Goal: Information Seeking & Learning: Learn about a topic

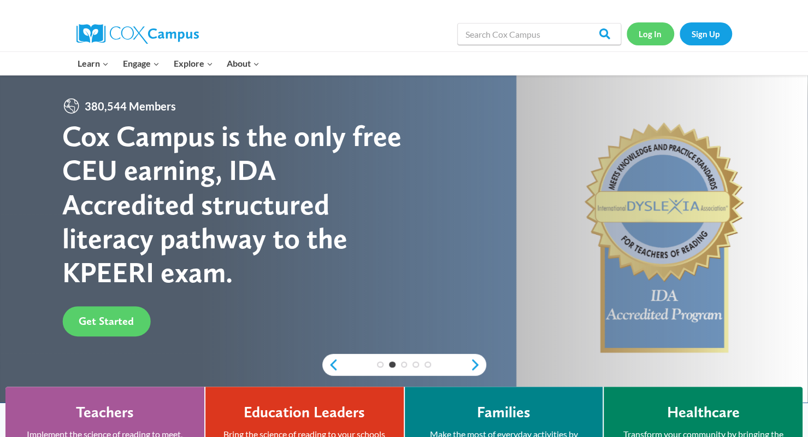
click at [650, 31] on link "Log In" at bounding box center [651, 33] width 48 height 22
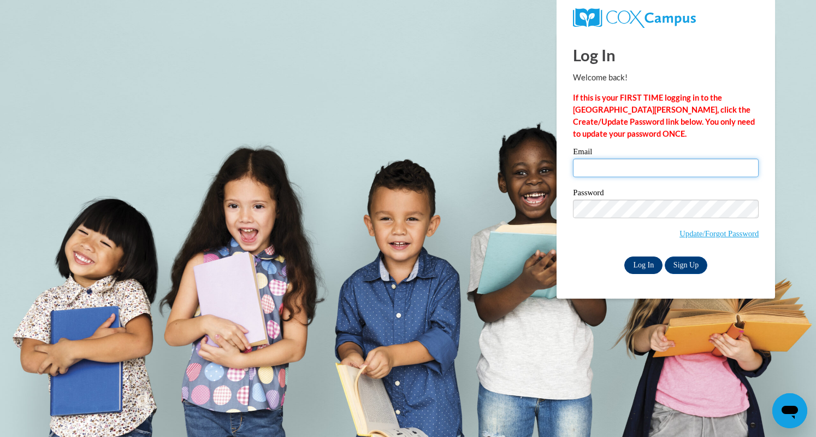
type input "wsteger@lomira.k12.wi.us"
click at [650, 265] on input "Log In" at bounding box center [644, 264] width 38 height 17
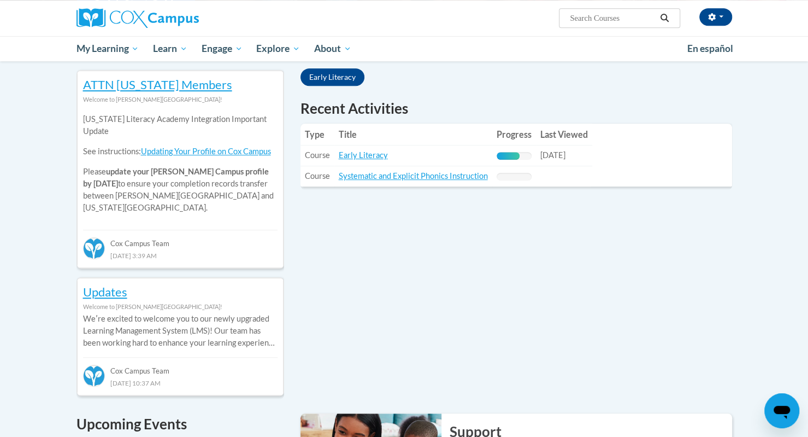
scroll to position [330, 0]
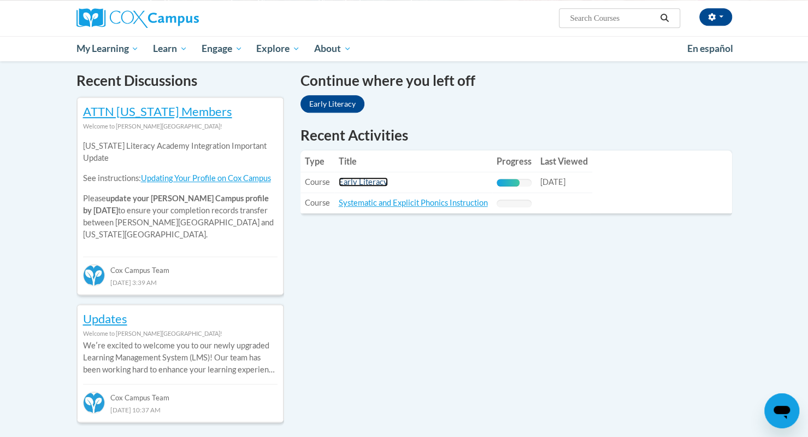
click at [358, 182] on link "Early Literacy" at bounding box center [363, 181] width 49 height 9
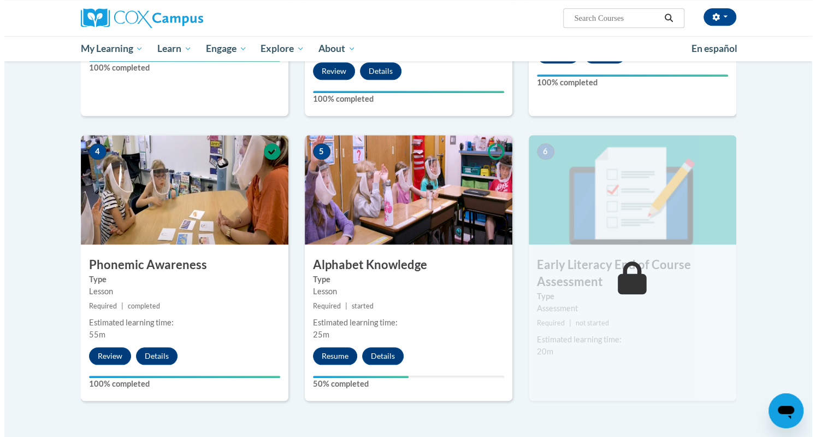
scroll to position [509, 0]
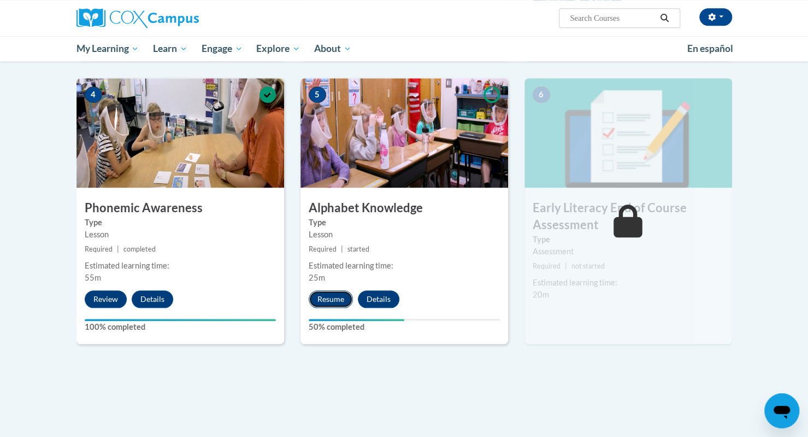
click at [331, 302] on button "Resume" at bounding box center [331, 298] width 44 height 17
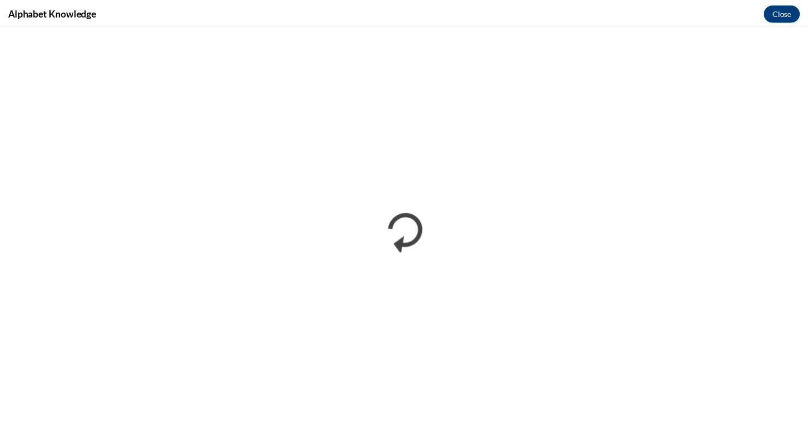
scroll to position [0, 0]
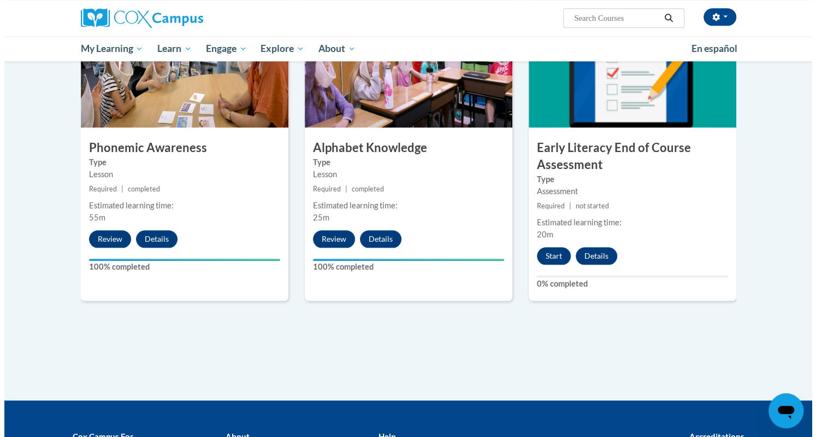
scroll to position [569, 0]
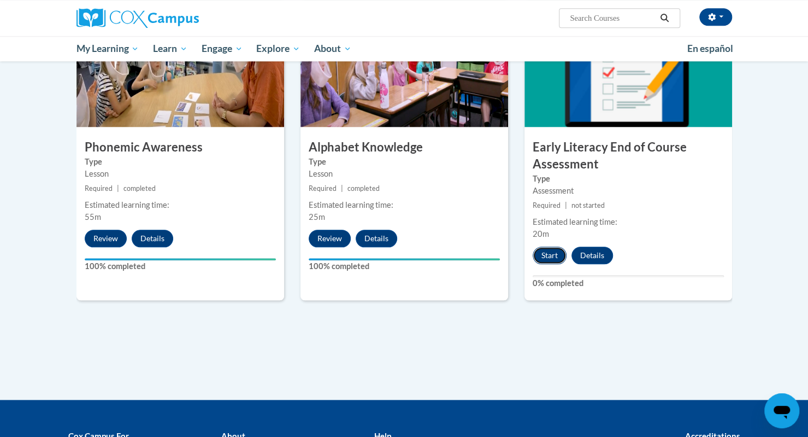
click at [548, 256] on button "Start" at bounding box center [550, 254] width 34 height 17
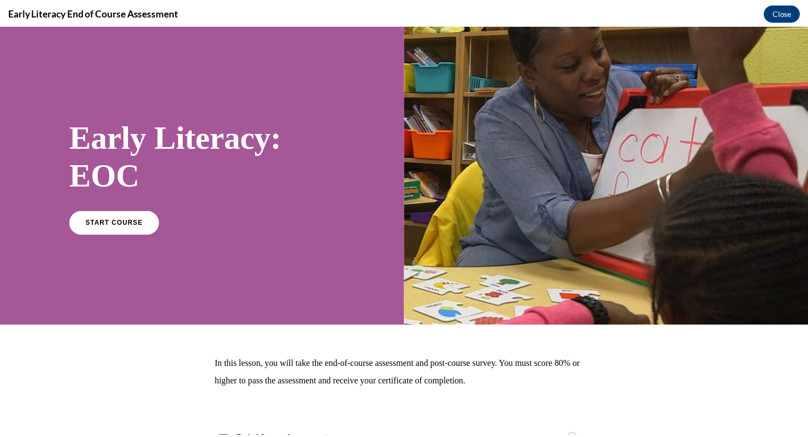
scroll to position [0, 0]
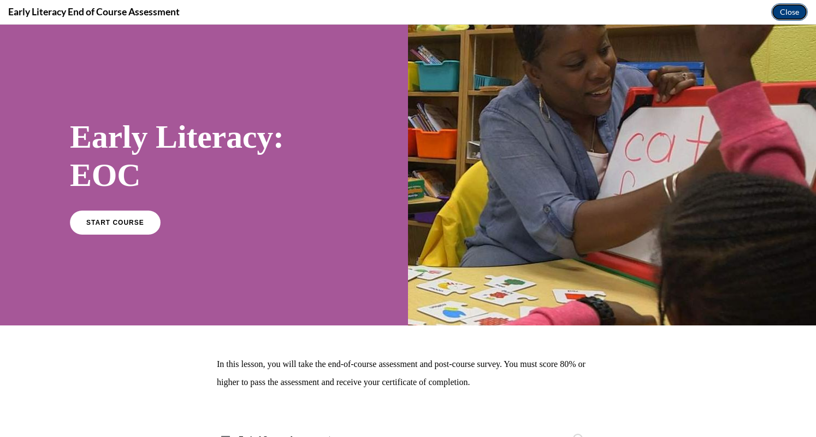
click at [795, 15] on button "Close" at bounding box center [790, 11] width 37 height 17
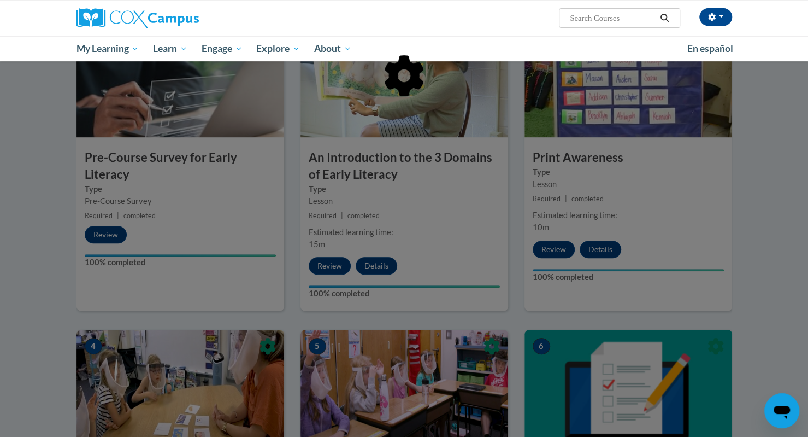
scroll to position [153, 0]
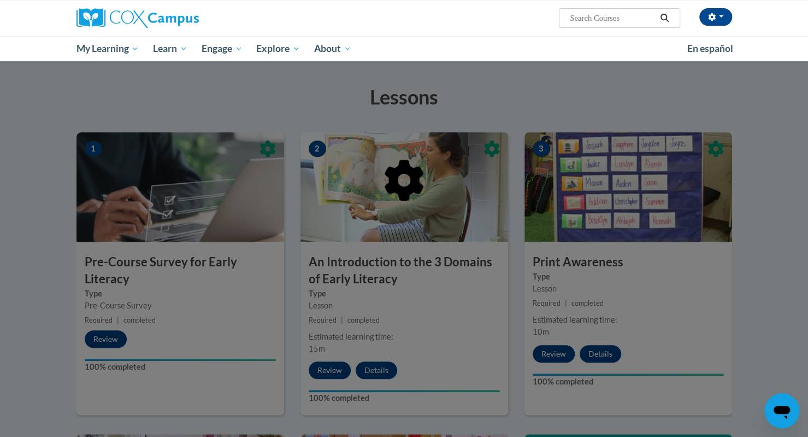
click at [126, 8] on div at bounding box center [180, 18] width 224 height 36
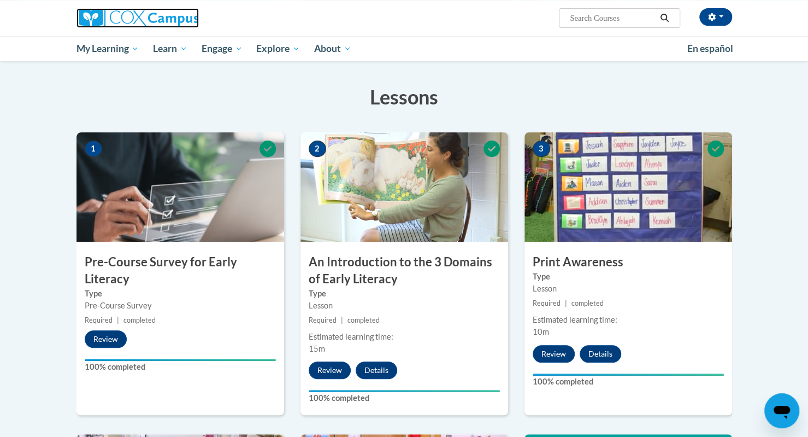
click at [125, 14] on img at bounding box center [138, 18] width 122 height 20
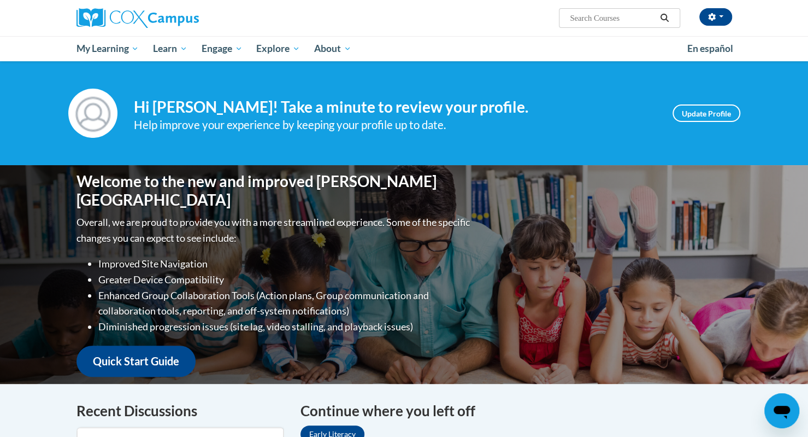
scroll to position [291, 0]
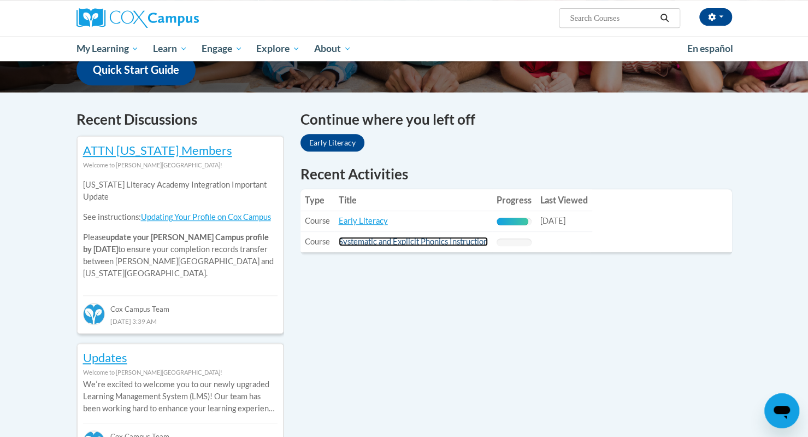
click at [420, 242] on link "Systematic and Explicit Phonics Instruction" at bounding box center [413, 241] width 149 height 9
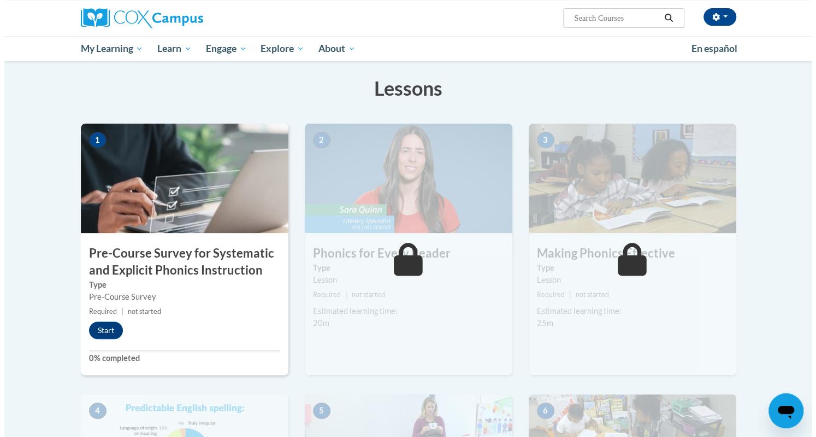
scroll to position [144, 0]
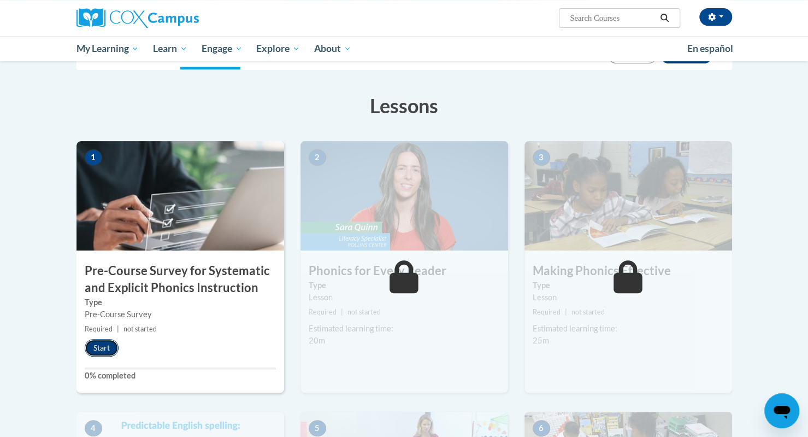
click at [97, 346] on button "Start" at bounding box center [102, 347] width 34 height 17
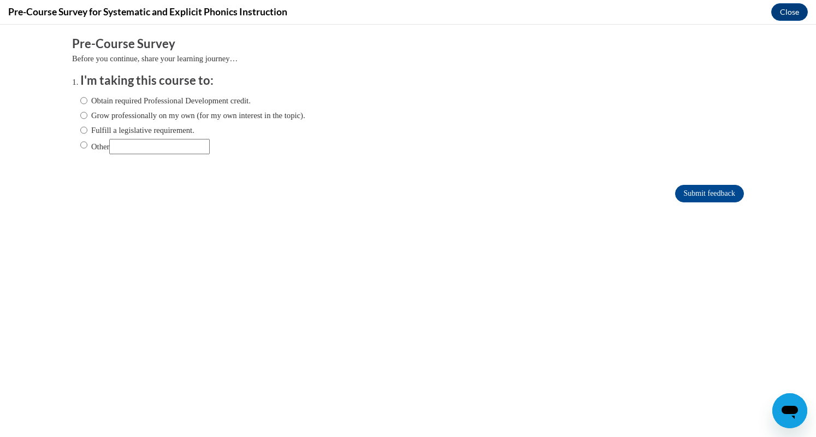
scroll to position [0, 0]
click at [111, 100] on label "Obtain required Professional Development credit." at bounding box center [165, 101] width 170 height 12
click at [87, 100] on input "Obtain required Professional Development credit." at bounding box center [83, 101] width 7 height 12
radio input "true"
click at [687, 196] on input "Submit feedback" at bounding box center [709, 193] width 69 height 17
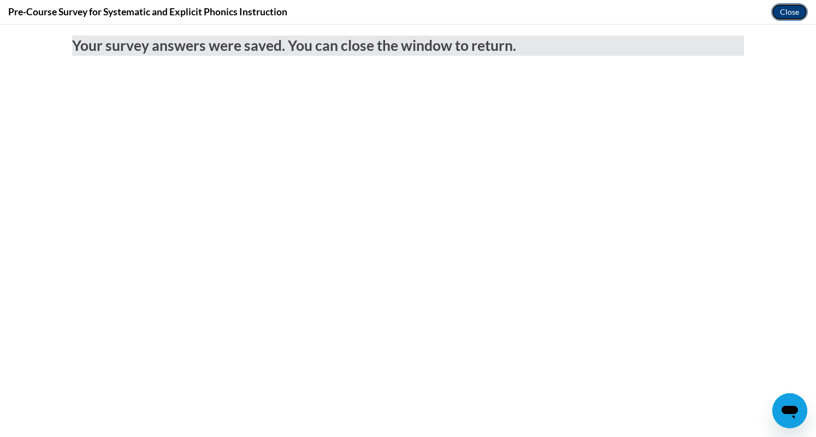
click at [804, 11] on button "Close" at bounding box center [790, 11] width 37 height 17
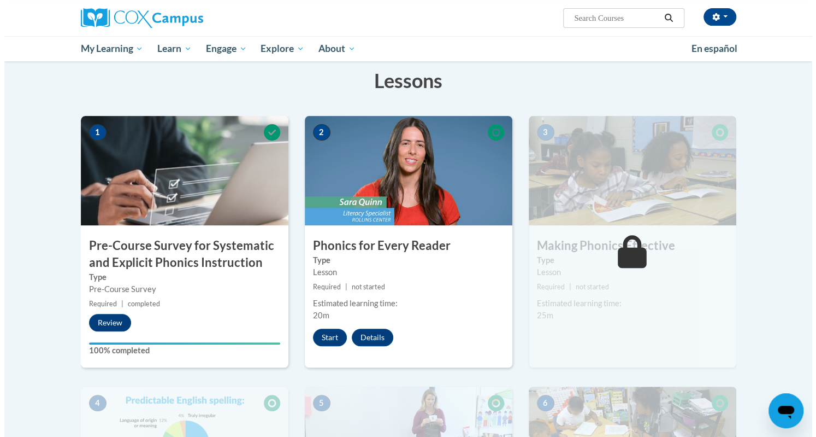
scroll to position [164, 0]
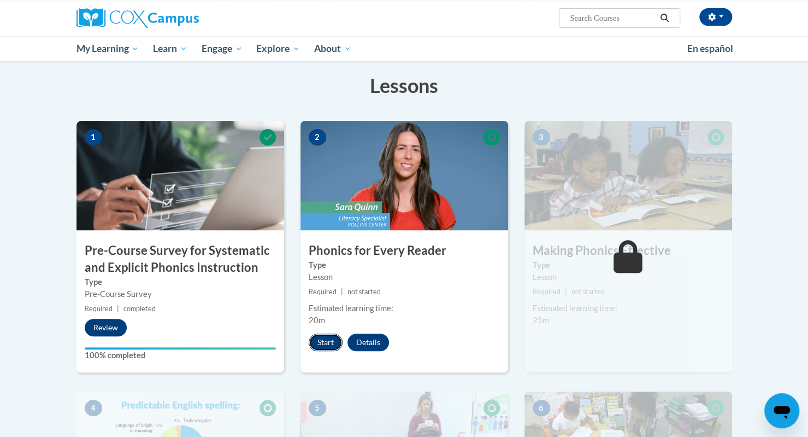
click at [328, 336] on button "Start" at bounding box center [326, 341] width 34 height 17
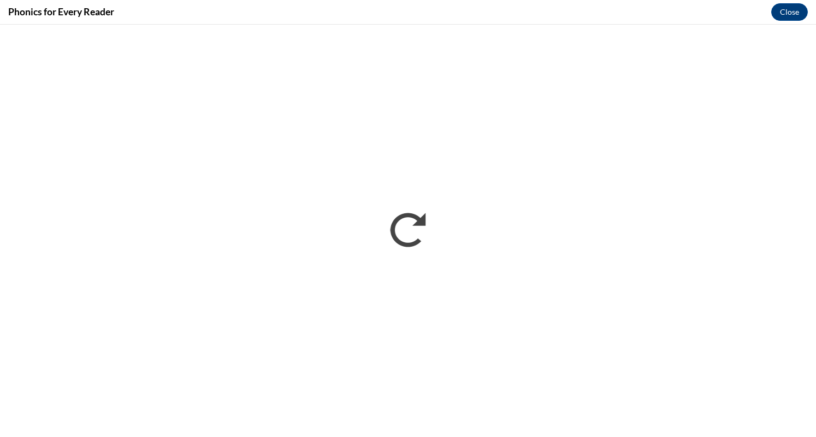
scroll to position [0, 0]
